Goal: Find specific page/section: Find specific page/section

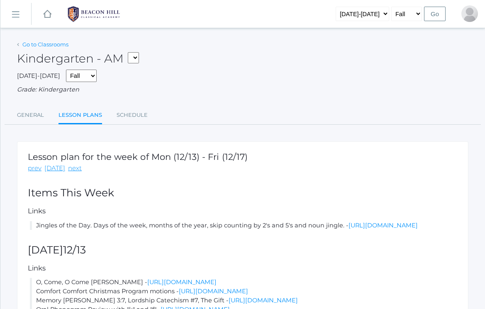
click at [51, 47] on link "Go to Classrooms" at bounding box center [45, 44] width 46 height 7
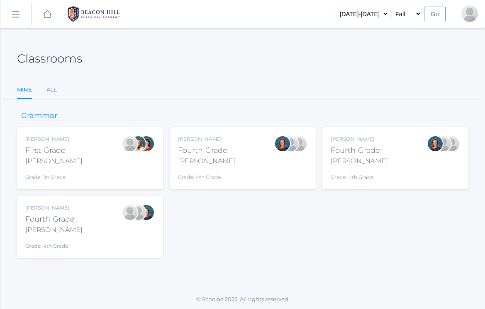
click at [220, 159] on div "[PERSON_NAME]" at bounding box center [206, 161] width 57 height 10
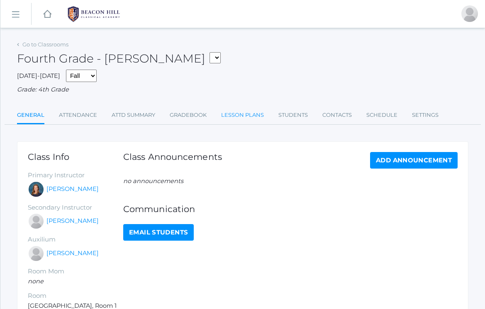
click at [258, 112] on link "Lesson Plans" at bounding box center [242, 115] width 43 height 17
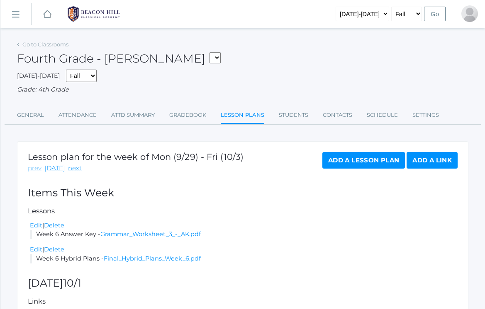
click at [33, 165] on link "prev" at bounding box center [35, 169] width 14 height 10
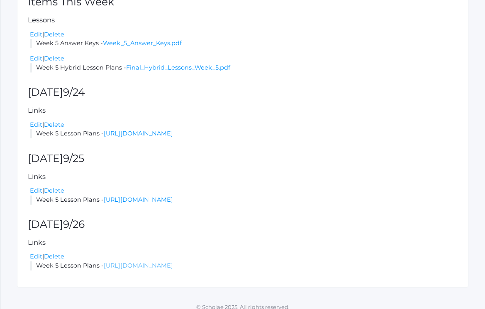
scroll to position [191, 0]
click at [152, 263] on link "[URL][DOMAIN_NAME]" at bounding box center [138, 266] width 69 height 7
click at [173, 263] on link "[URL][DOMAIN_NAME]" at bounding box center [138, 266] width 69 height 7
